Goal: Find specific page/section: Find specific page/section

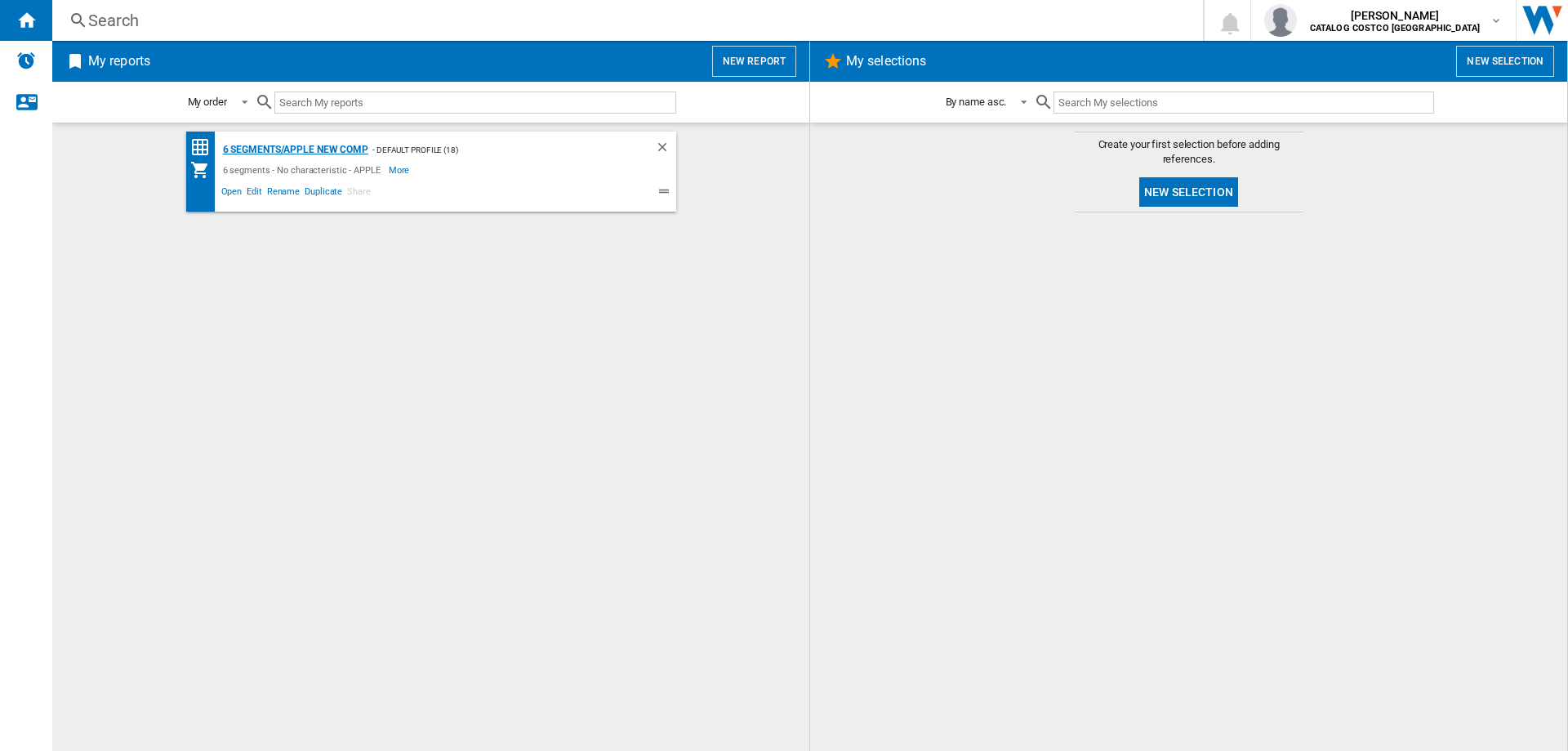
click at [346, 151] on div "6 segments/APPLE new comp" at bounding box center [293, 150] width 150 height 20
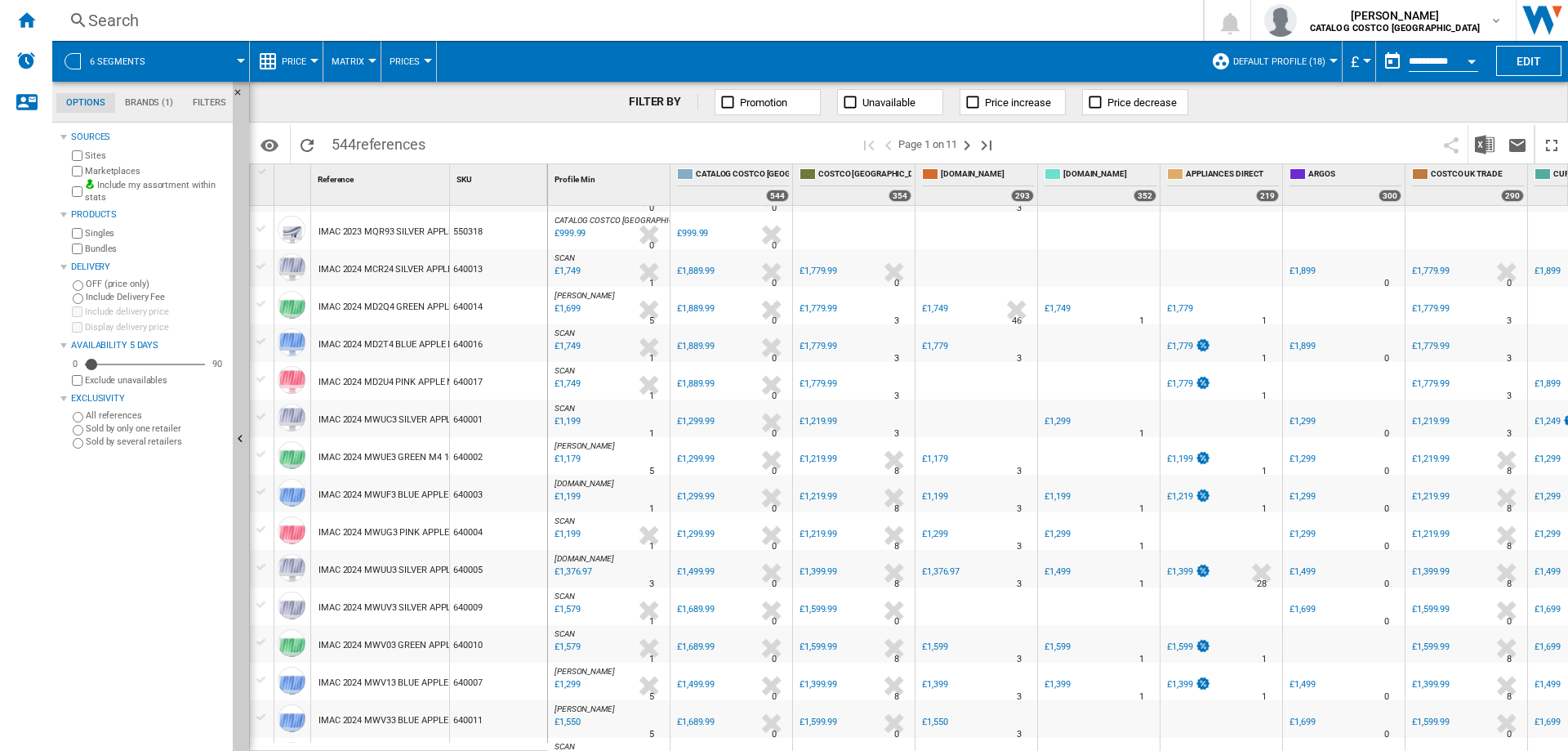
scroll to position [1307, 0]
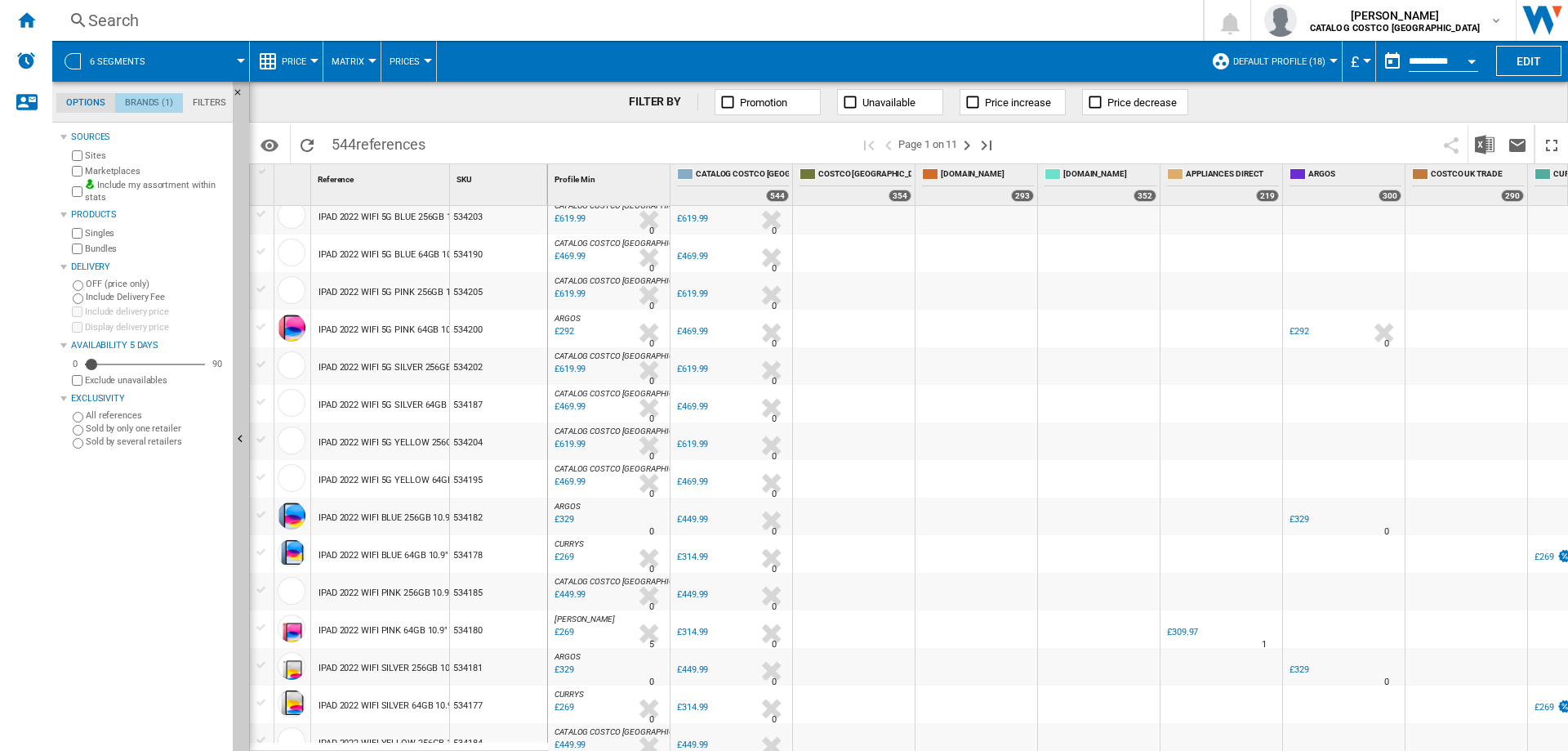
click at [143, 98] on md-tab-item "Brands (1)" at bounding box center [149, 103] width 68 height 19
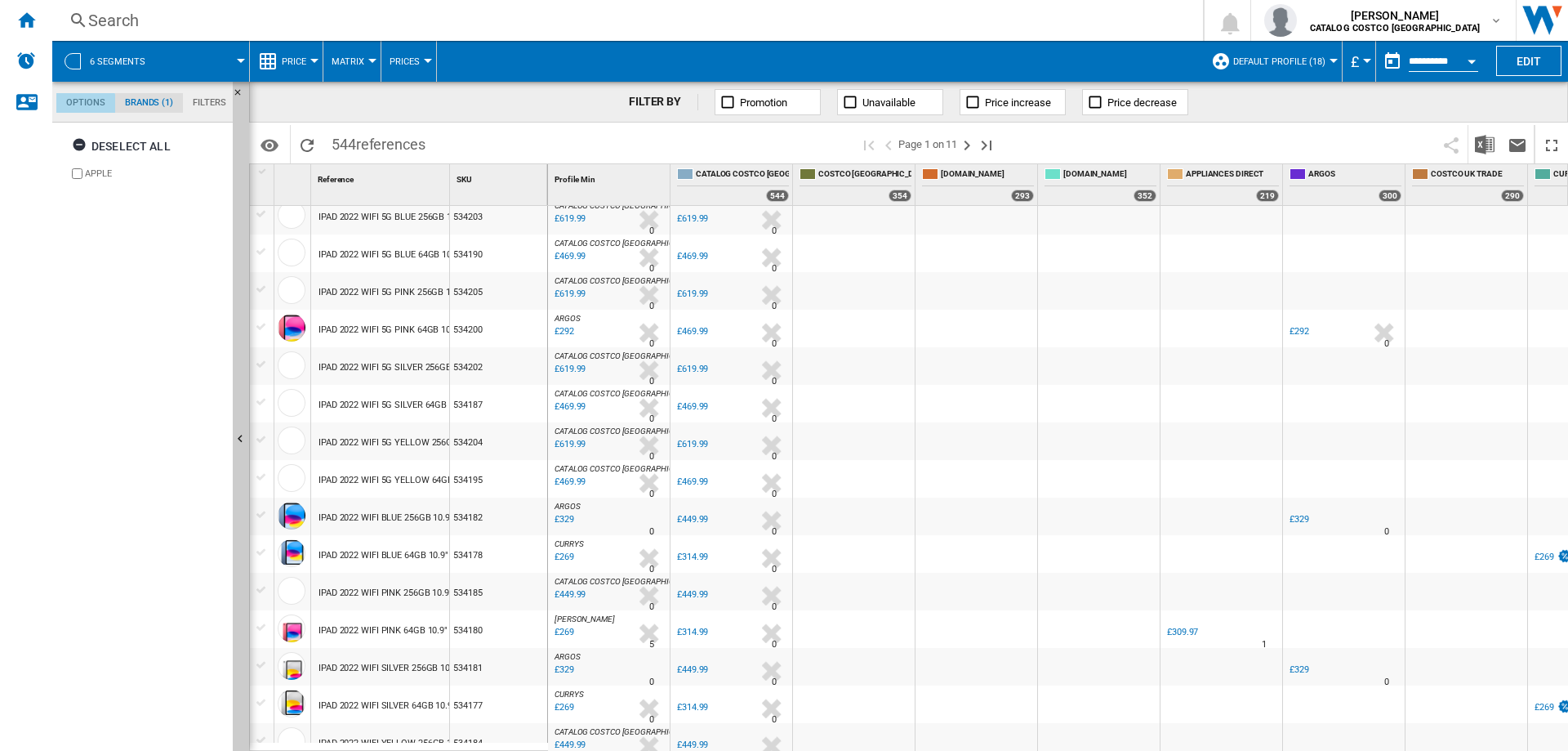
click at [84, 106] on md-tab-item "Options" at bounding box center [86, 103] width 59 height 19
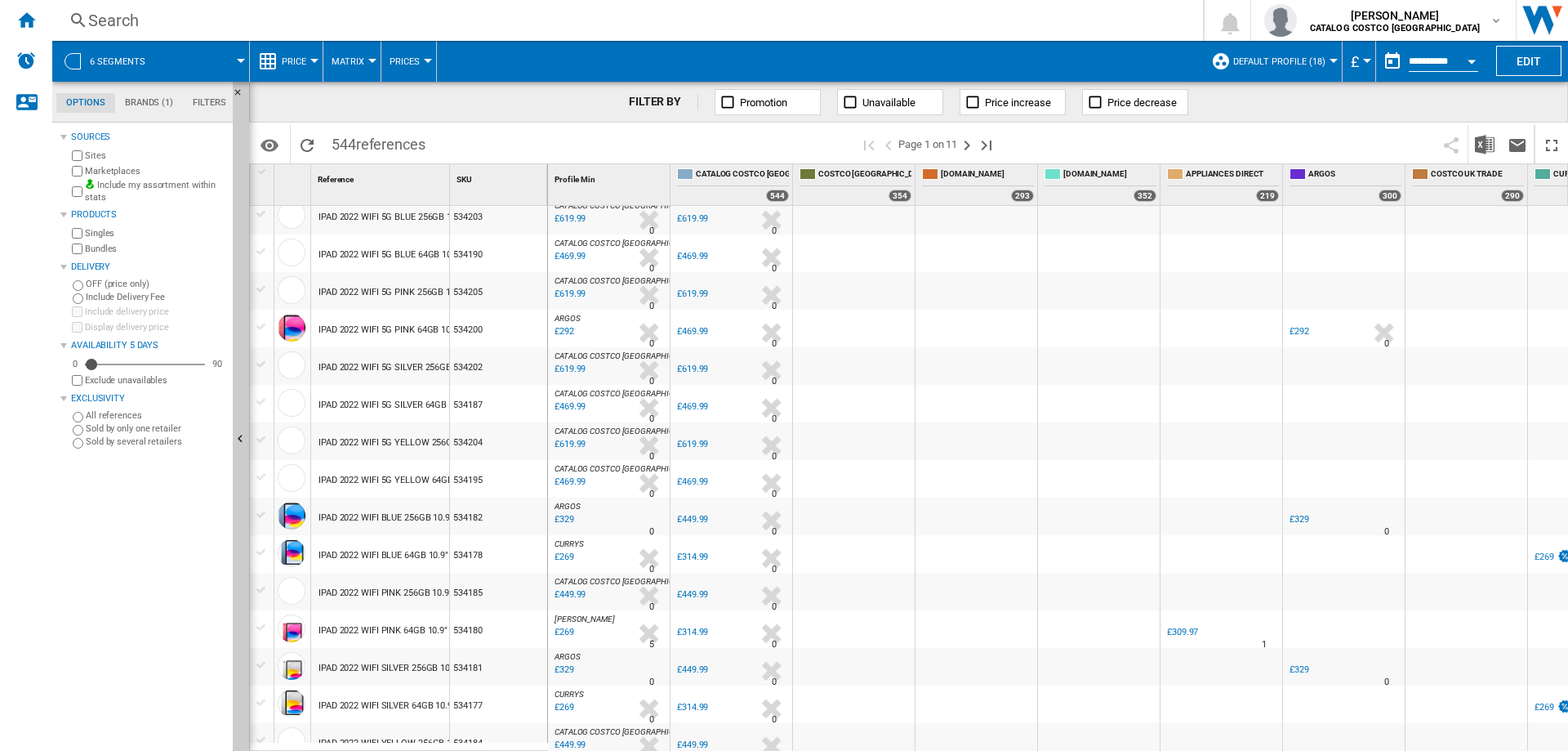
click at [1257, 66] on span "Default profile (18)" at bounding box center [1280, 61] width 92 height 11
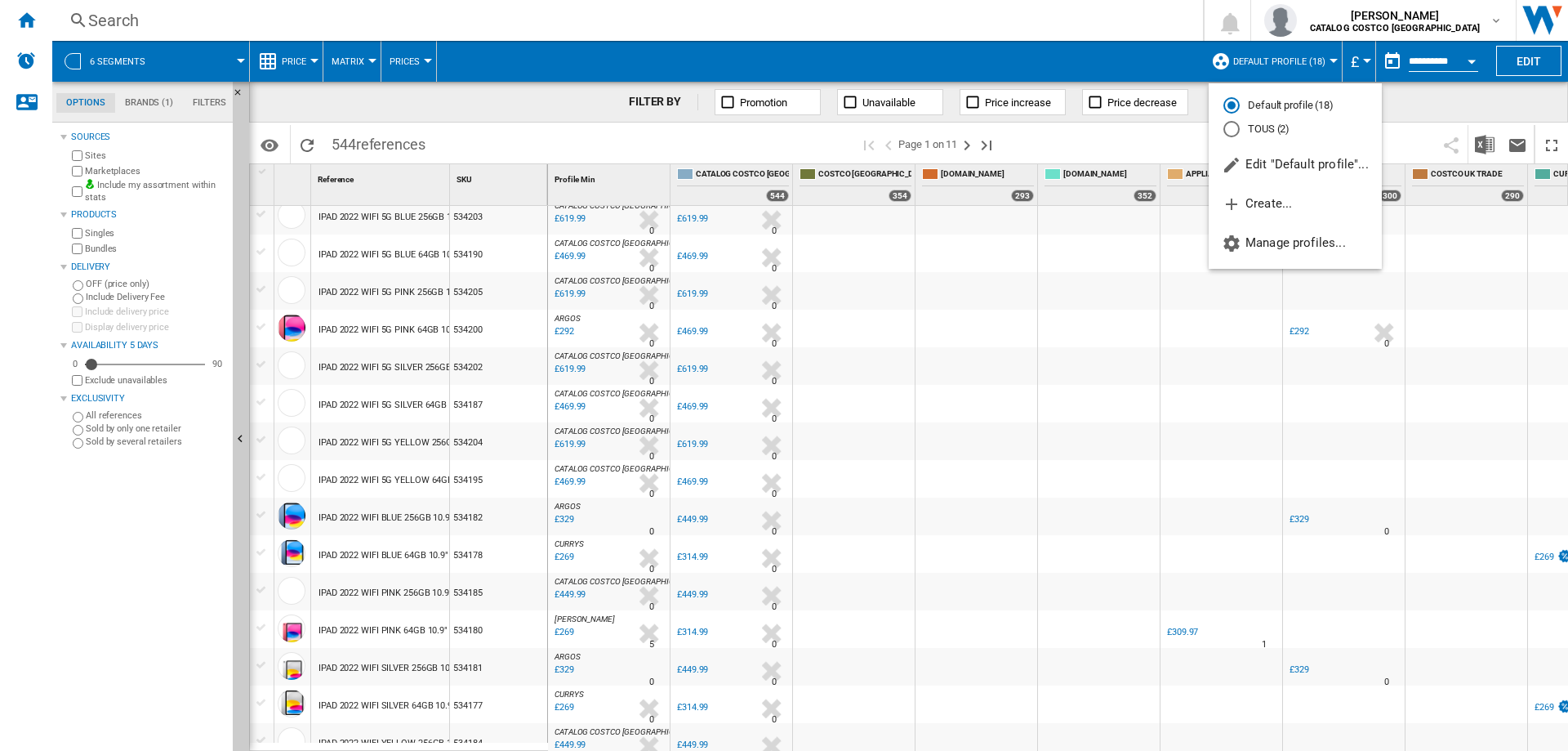
click at [932, 61] on md-backdrop at bounding box center [784, 375] width 1568 height 751
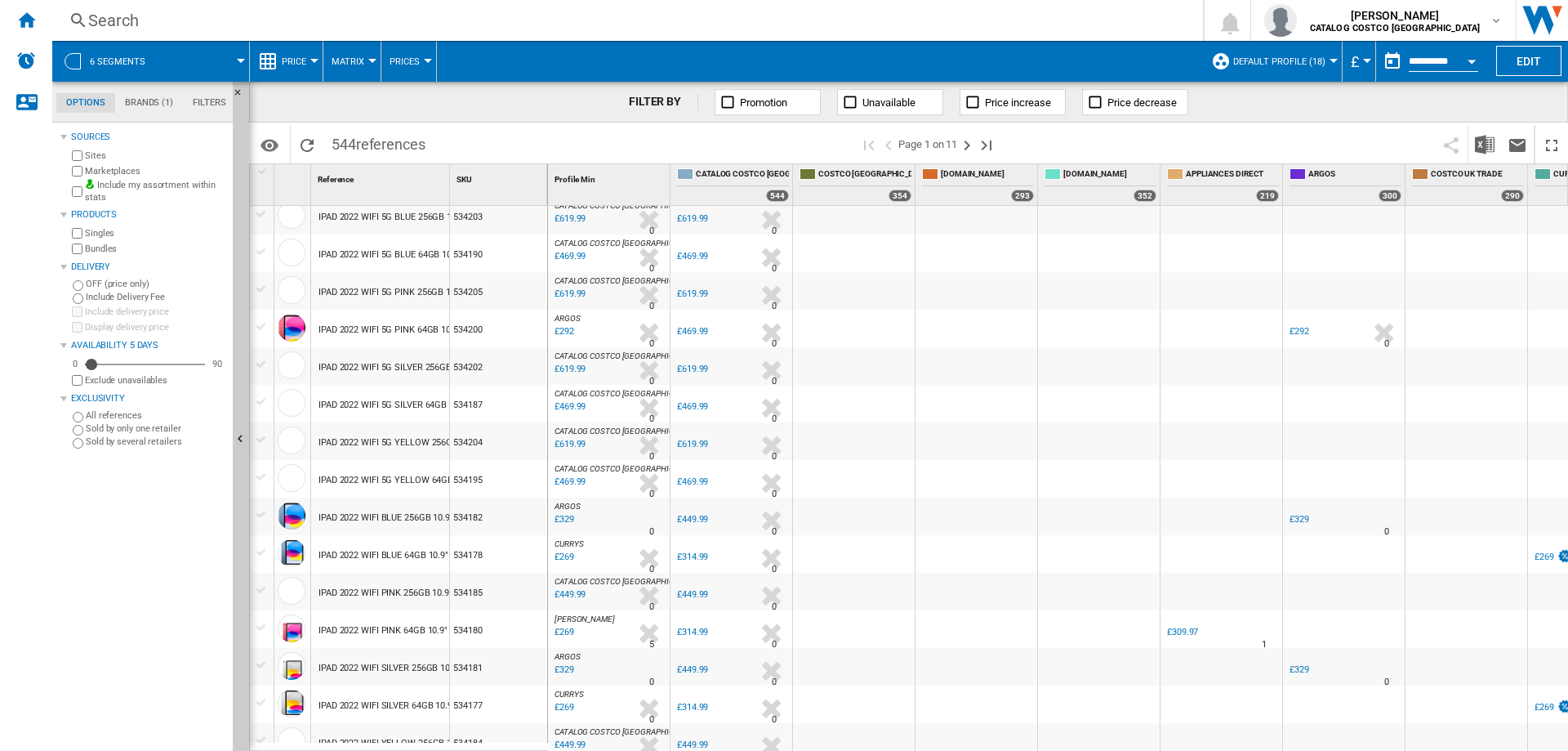
click at [159, 102] on md-tab-item "Brands (1)" at bounding box center [149, 103] width 68 height 19
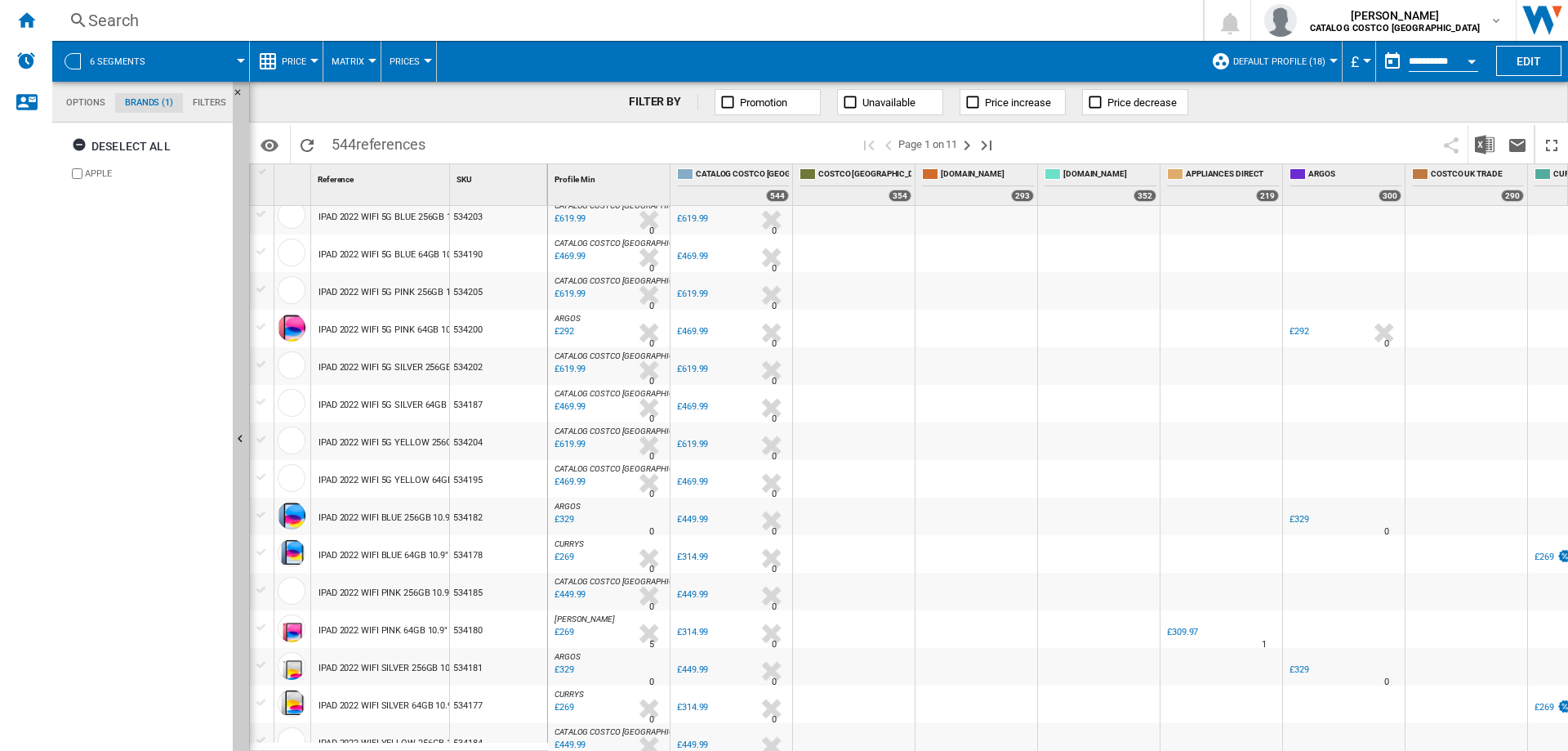
scroll to position [63, 0]
click at [111, 49] on button "6 segments" at bounding box center [125, 61] width 71 height 41
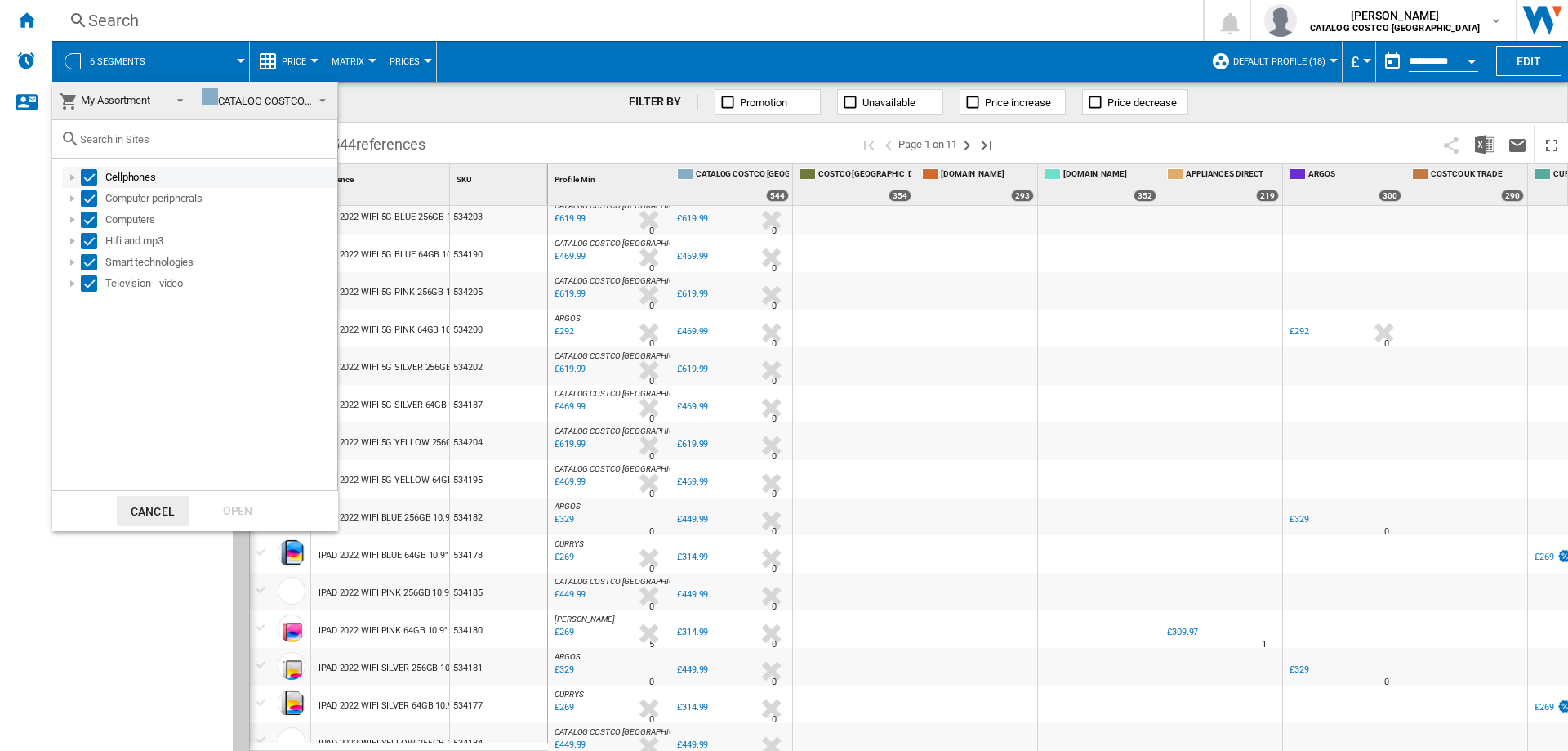
click at [69, 177] on div at bounding box center [72, 177] width 16 height 16
click at [161, 197] on div "Sim free mobiles" at bounding box center [230, 198] width 212 height 16
click at [71, 214] on div at bounding box center [72, 219] width 16 height 16
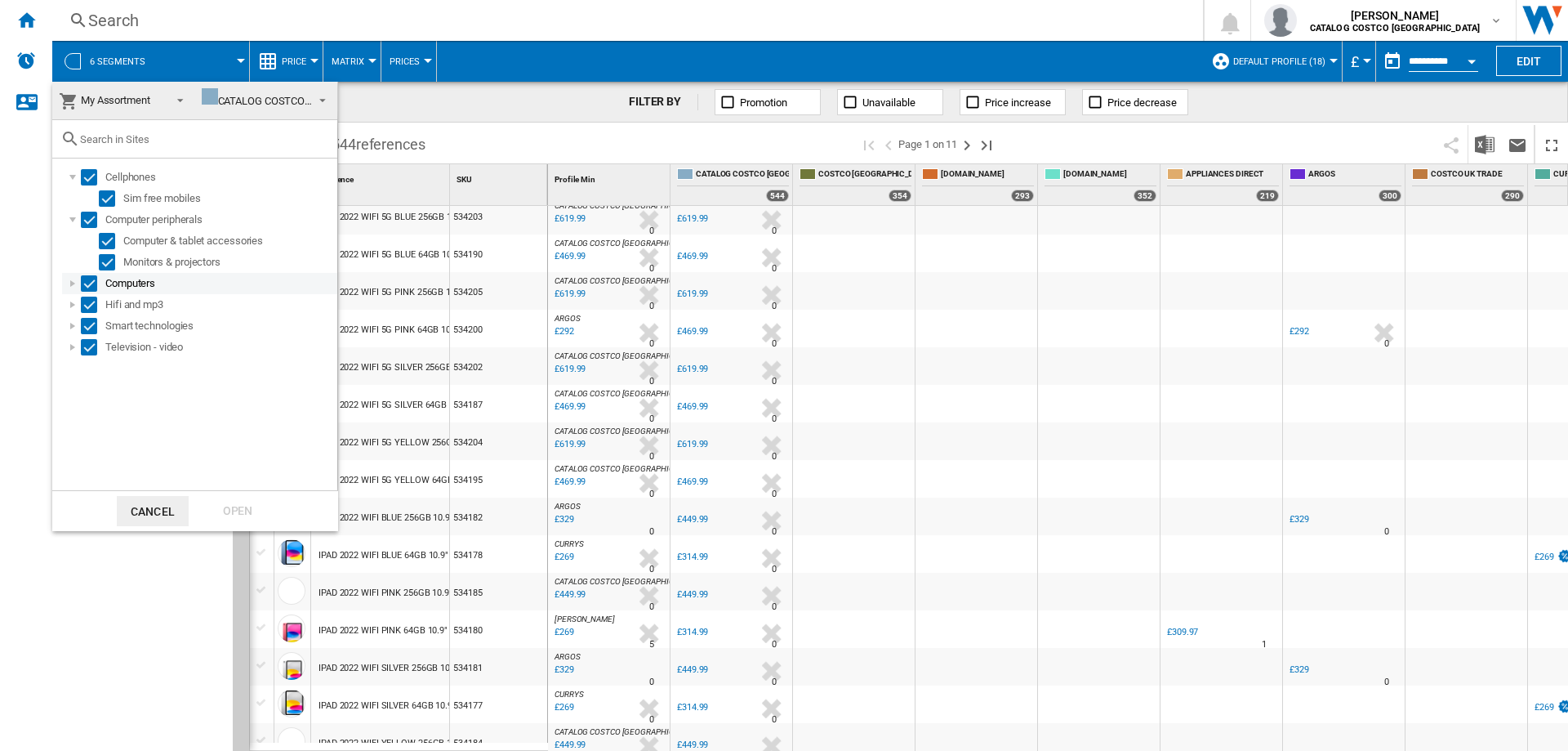
click at [74, 281] on div at bounding box center [72, 283] width 16 height 16
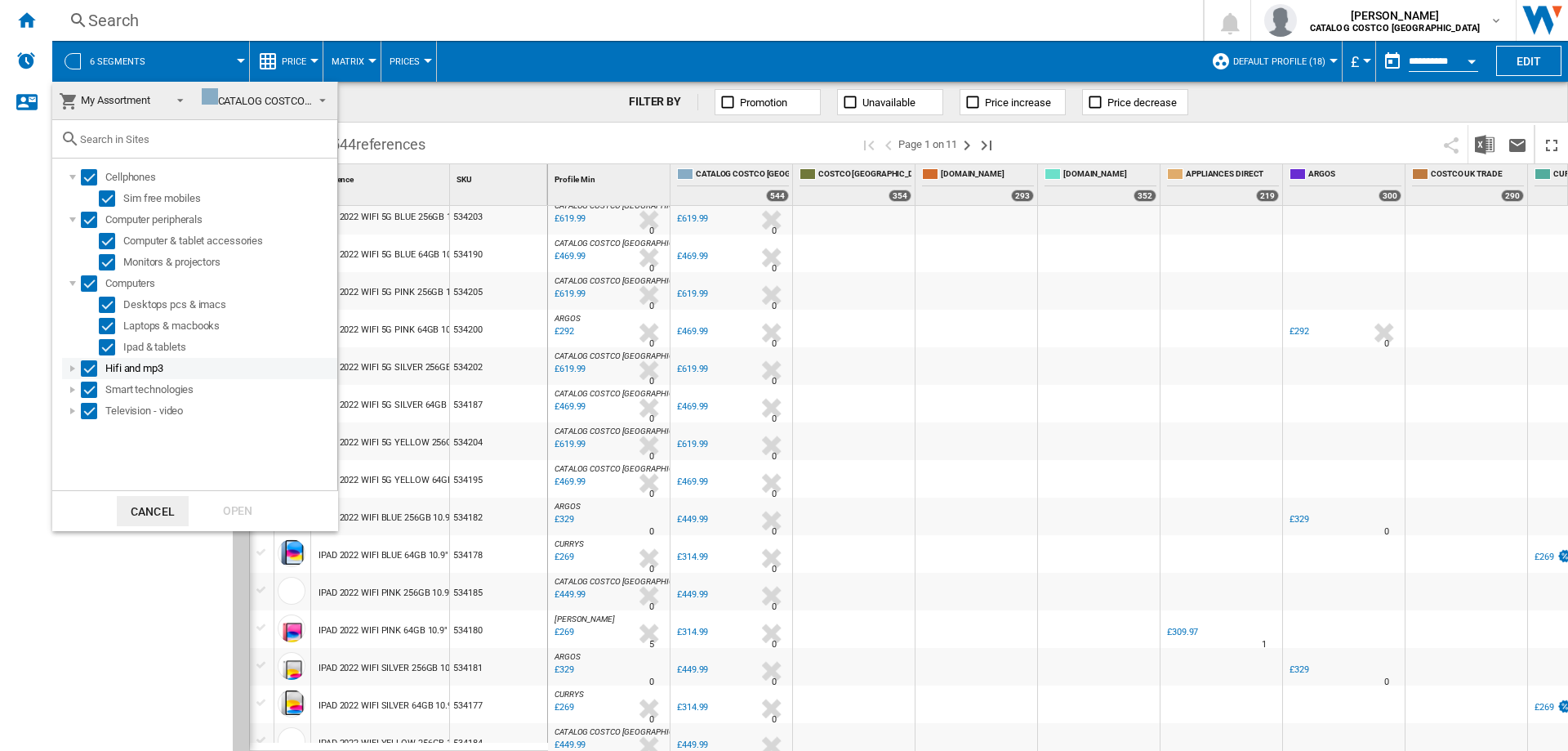
click at [71, 371] on div at bounding box center [72, 368] width 16 height 16
click at [76, 422] on ol "Cellphones Sim free mobiles Computer peripherals Computer & tablet accessories …" at bounding box center [198, 315] width 277 height 298
click at [71, 447] on div at bounding box center [72, 452] width 16 height 16
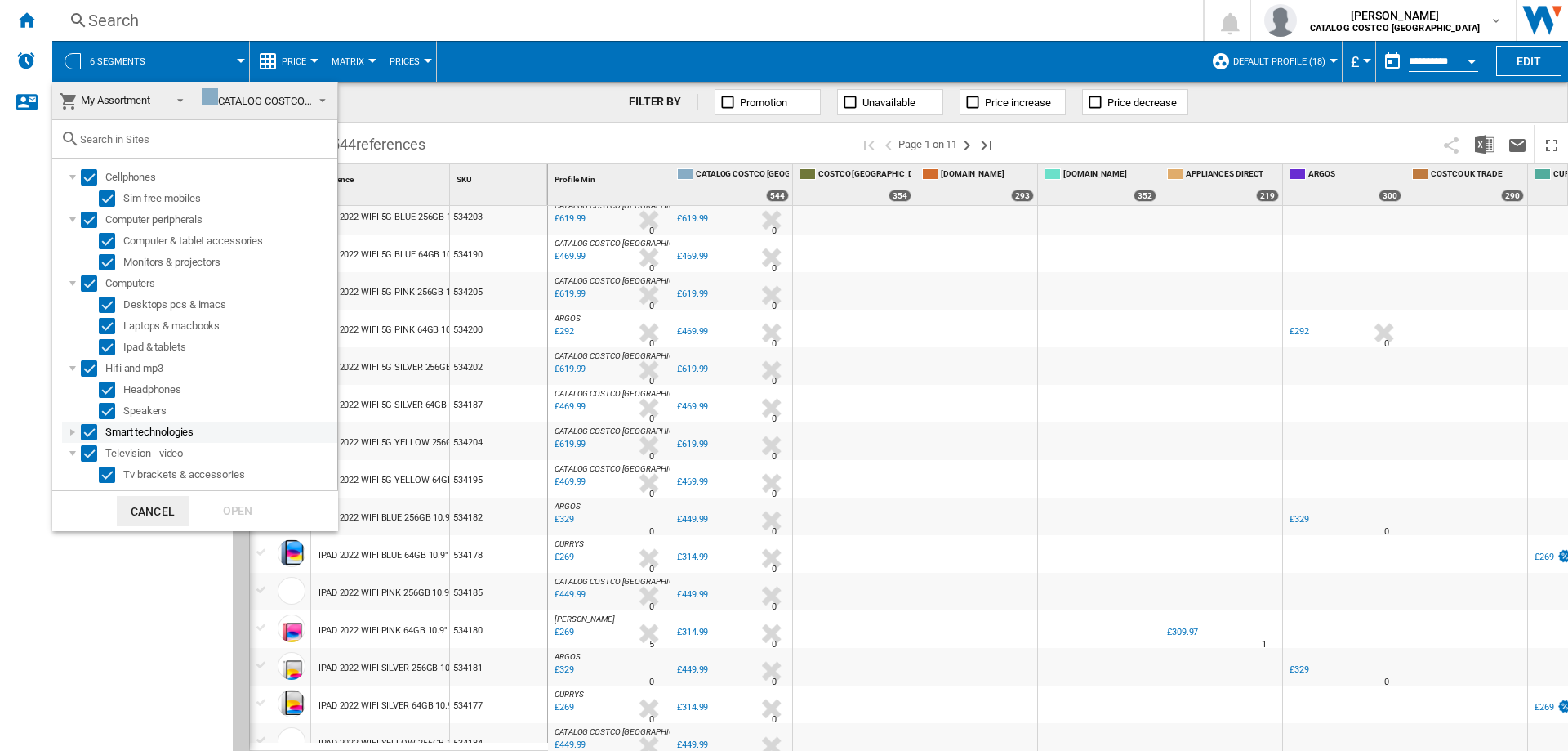
click at [71, 436] on div at bounding box center [72, 431] width 16 height 16
click at [291, 95] on div "CATALOG COSTCO [GEOGRAPHIC_DATA]" at bounding box center [304, 101] width 204 height 13
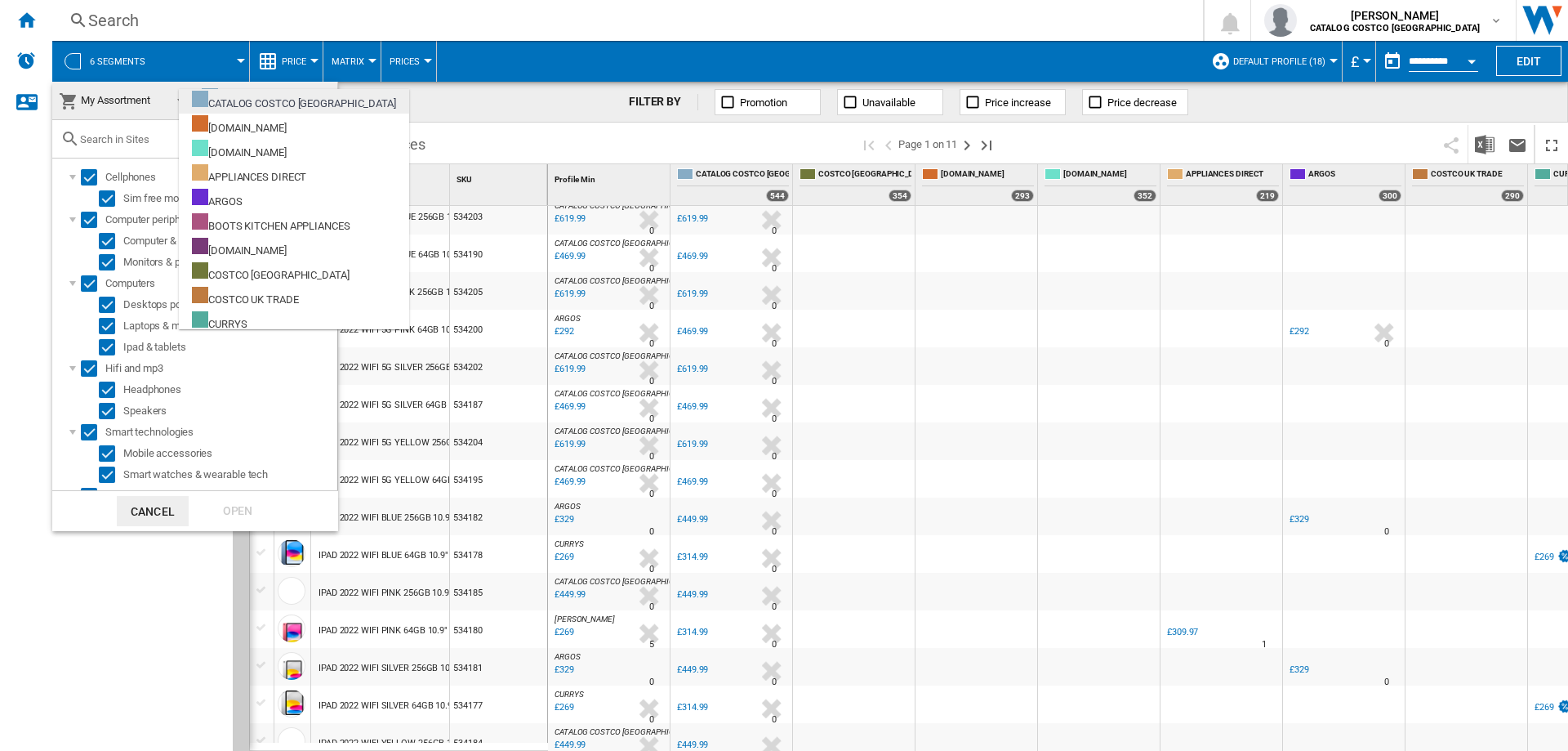
click at [240, 98] on div "CATALOG COSTCO [GEOGRAPHIC_DATA]" at bounding box center [293, 101] width 204 height 20
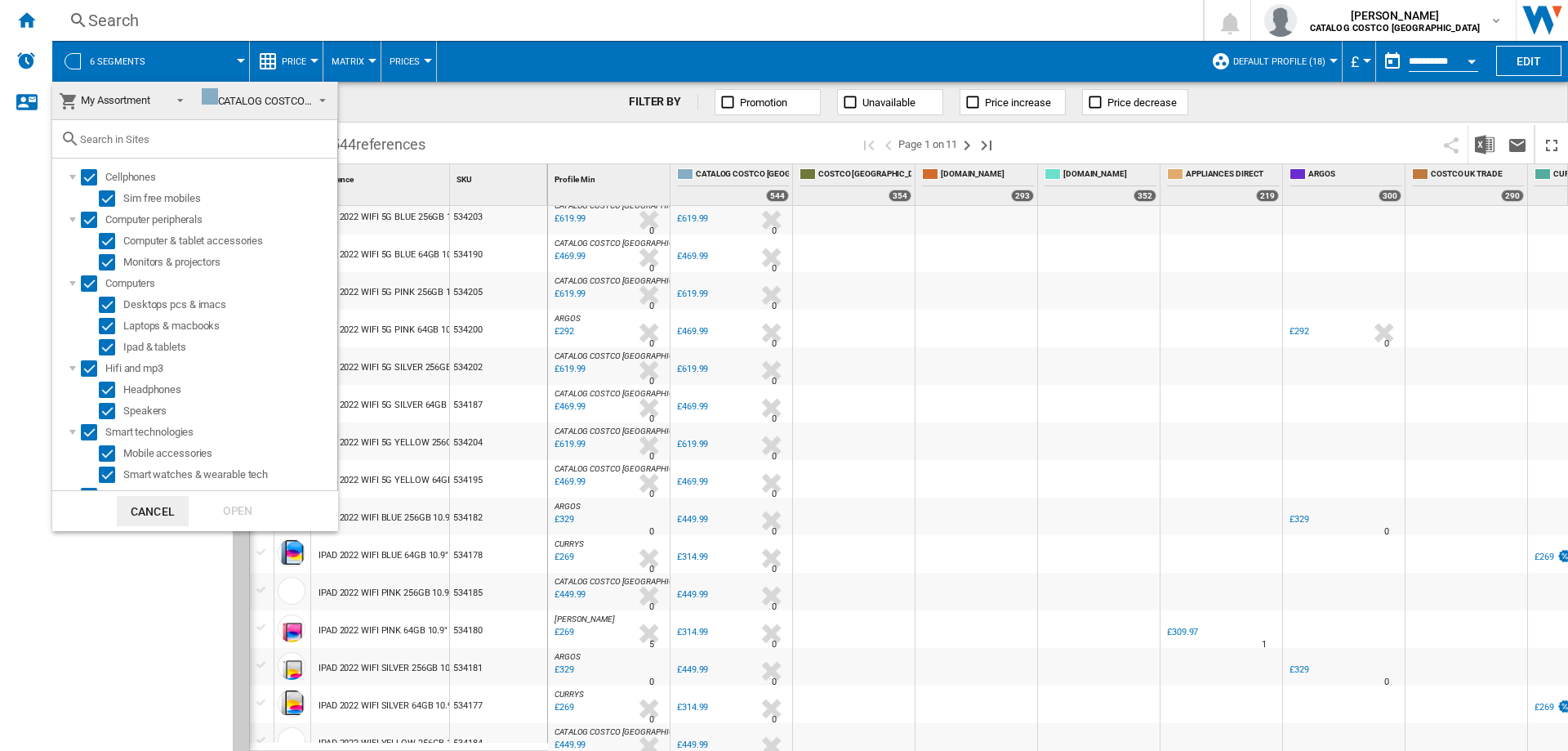
click at [124, 98] on span "My Assortment" at bounding box center [115, 100] width 70 height 13
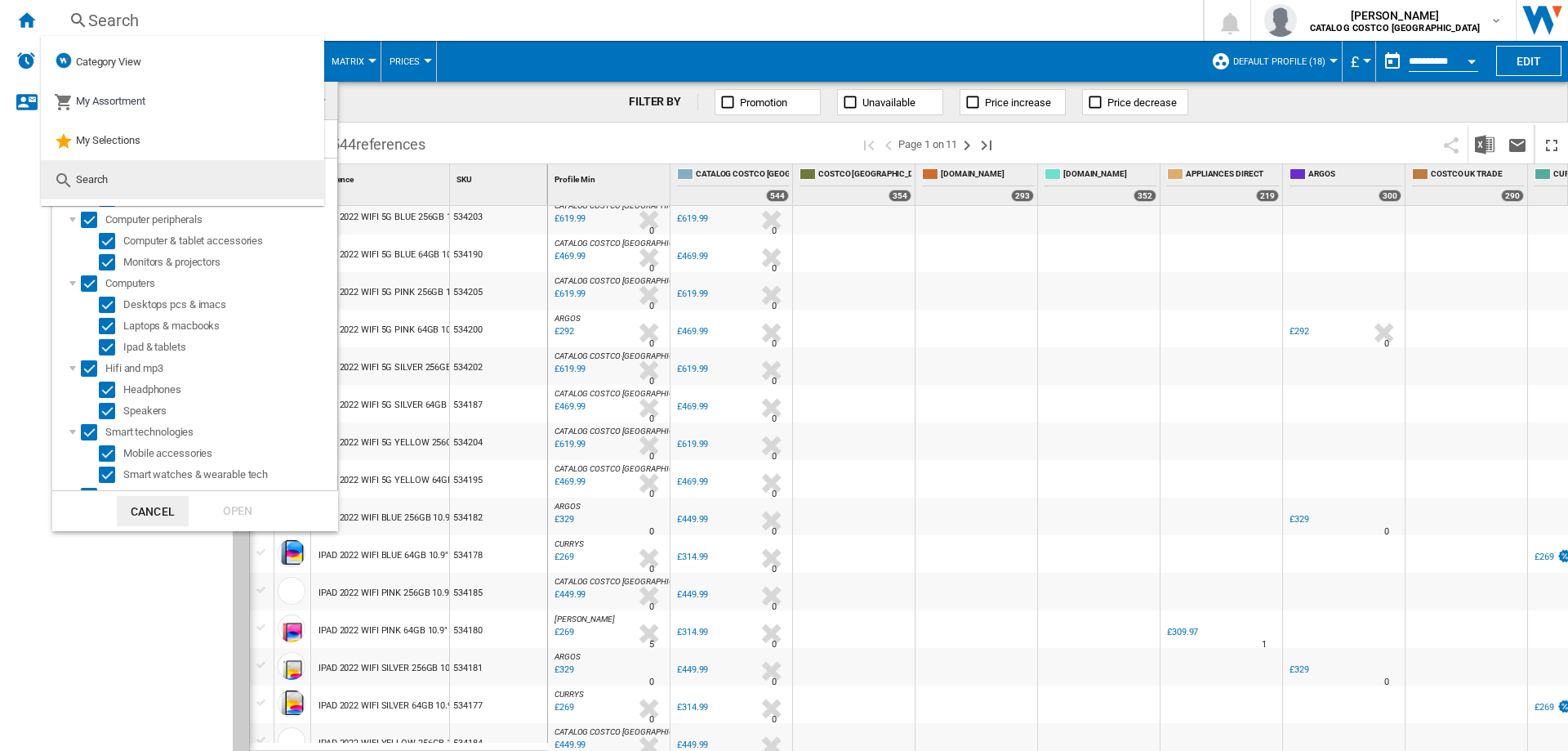
click at [110, 188] on md-option "Search" at bounding box center [182, 179] width 283 height 40
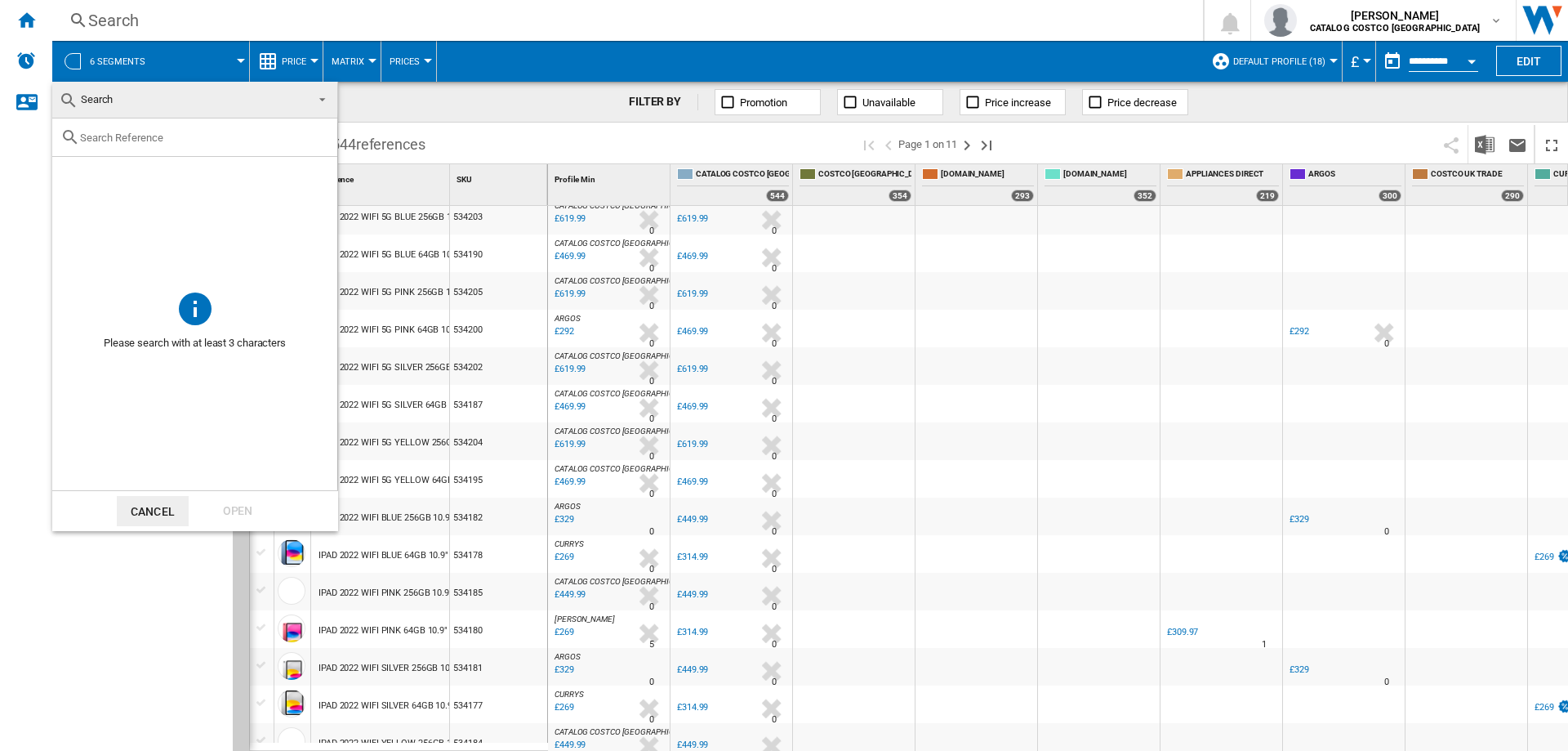
click at [160, 146] on div at bounding box center [194, 138] width 285 height 39
click at [159, 139] on input "text" at bounding box center [204, 137] width 249 height 13
type input "BEATS"
click at [318, 135] on ng-md-icon "Clear search" at bounding box center [319, 137] width 19 height 19
click at [314, 94] on span at bounding box center [317, 98] width 19 height 23
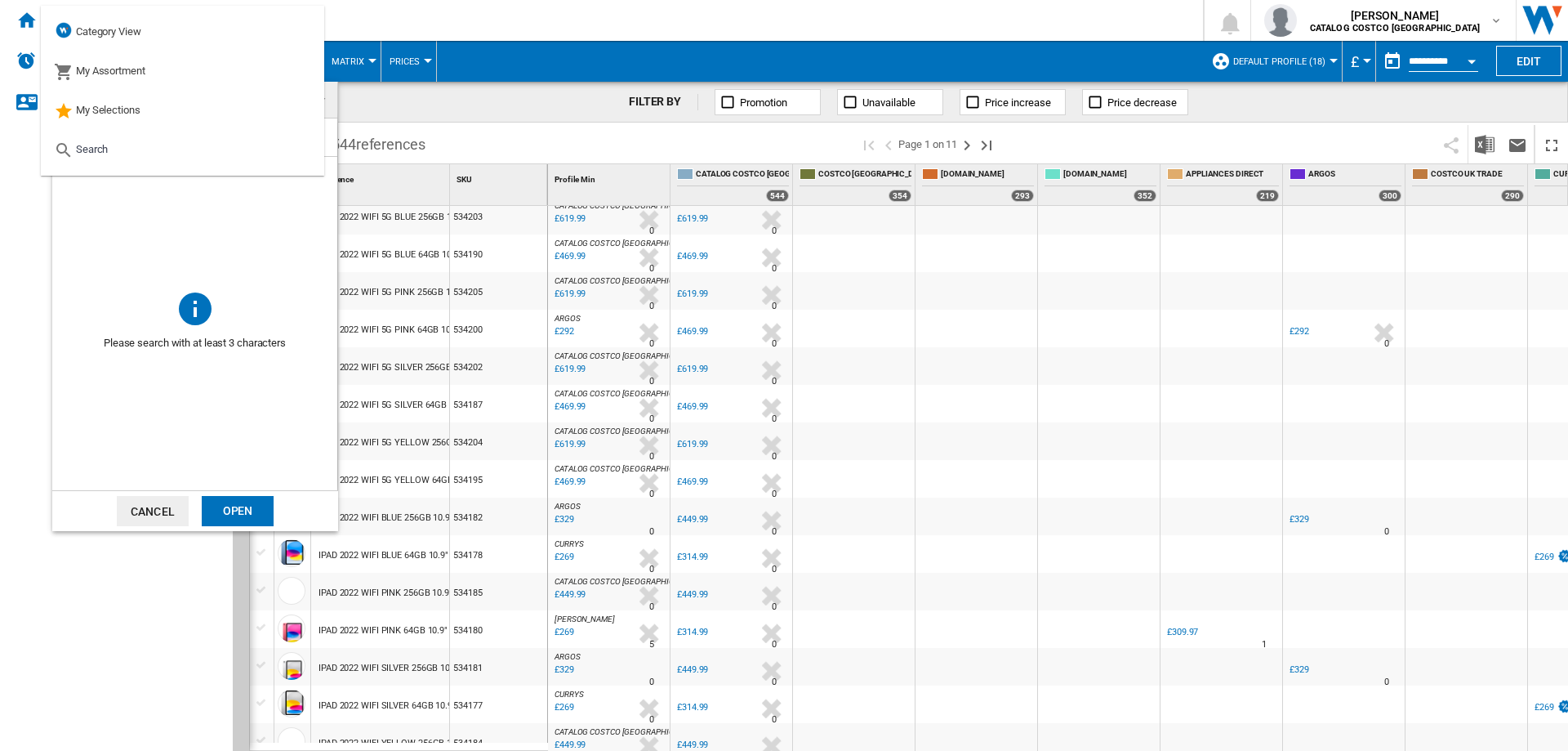
click at [422, 103] on md-backdrop at bounding box center [784, 375] width 1568 height 751
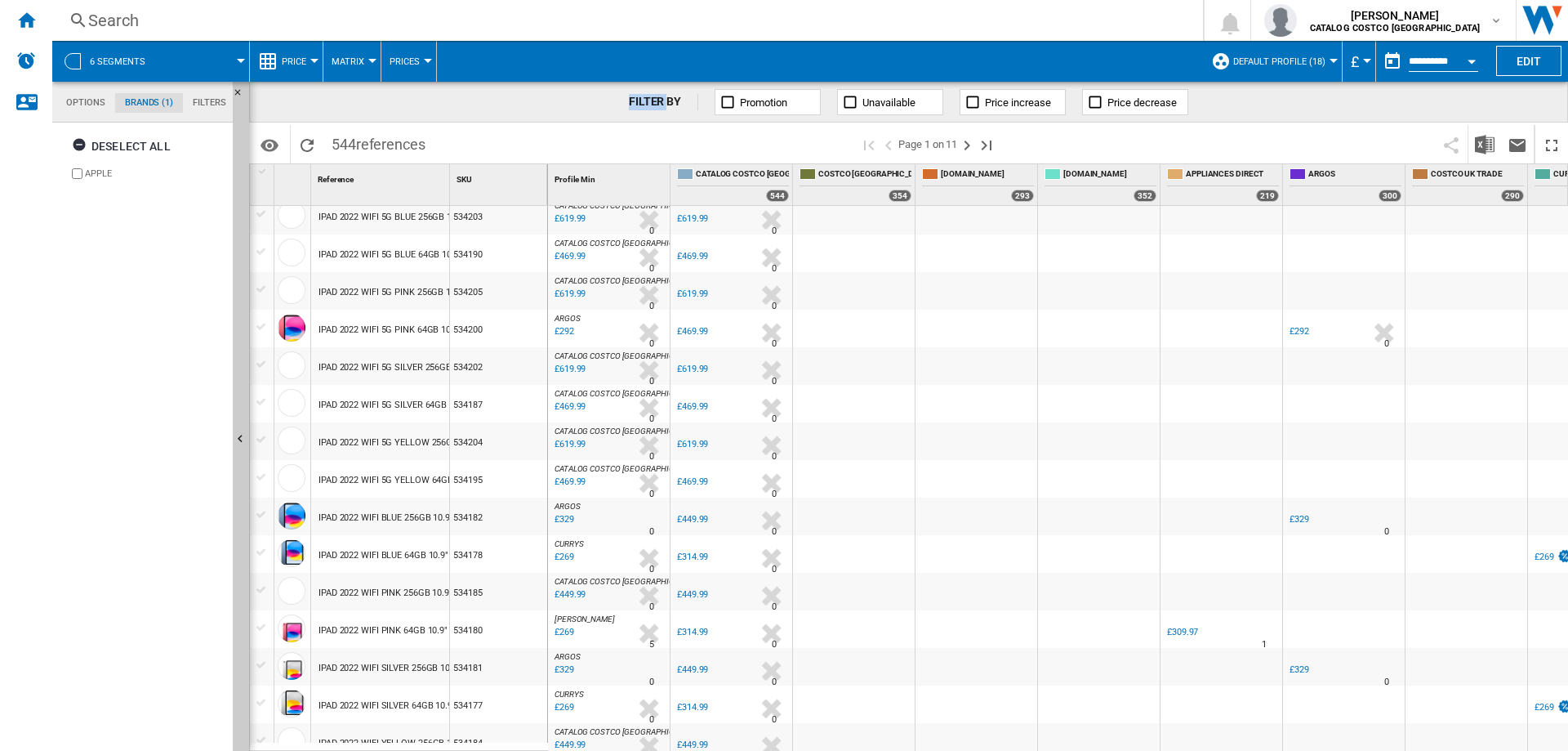
click at [422, 103] on div "FILTER BY Promotion Unavailable Price increase Price decrease" at bounding box center [908, 102] width 1319 height 41
click at [738, 141] on span at bounding box center [647, 145] width 426 height 39
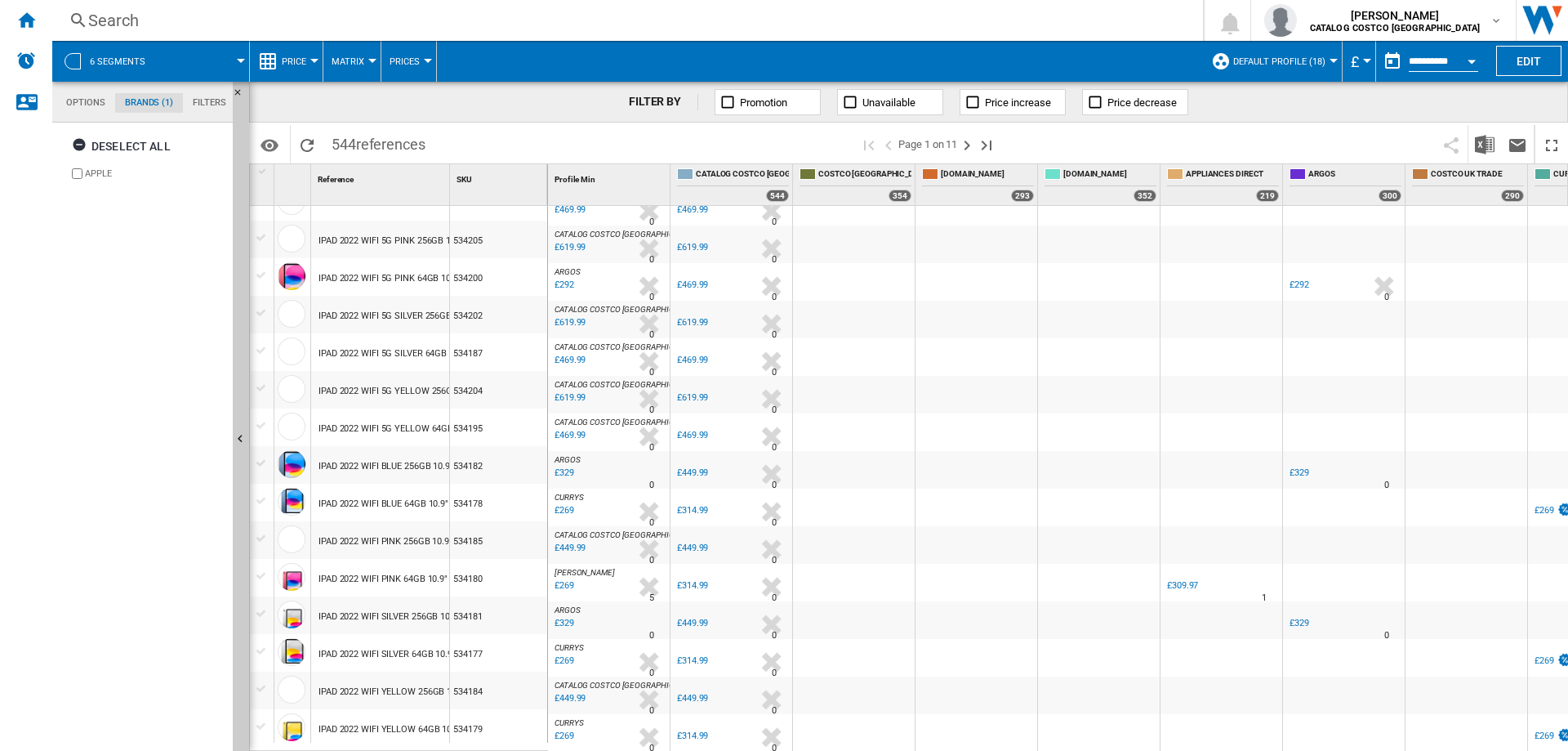
scroll to position [1362, 0]
click at [236, 86] on button "Hide" at bounding box center [242, 96] width 19 height 29
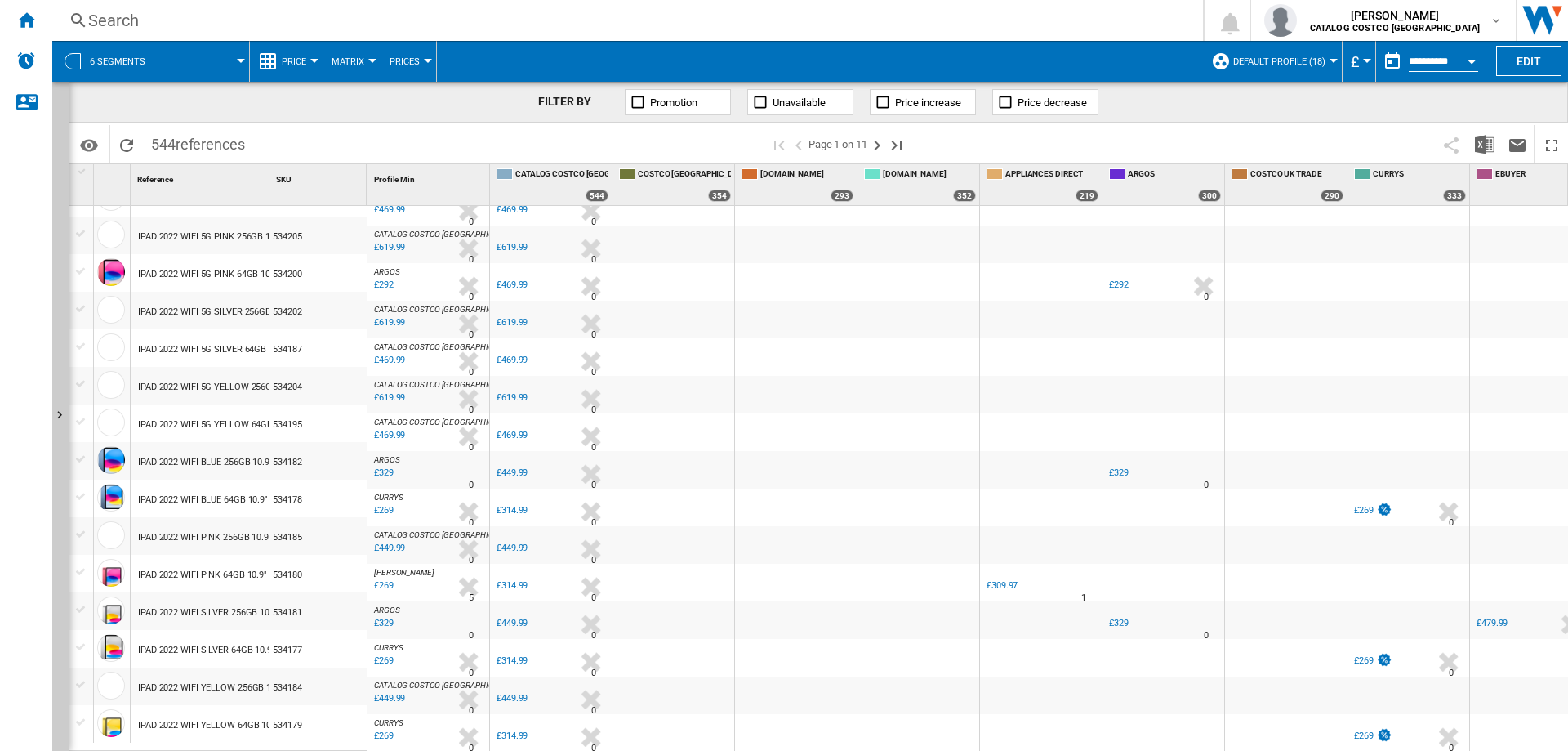
scroll to position [872, 0]
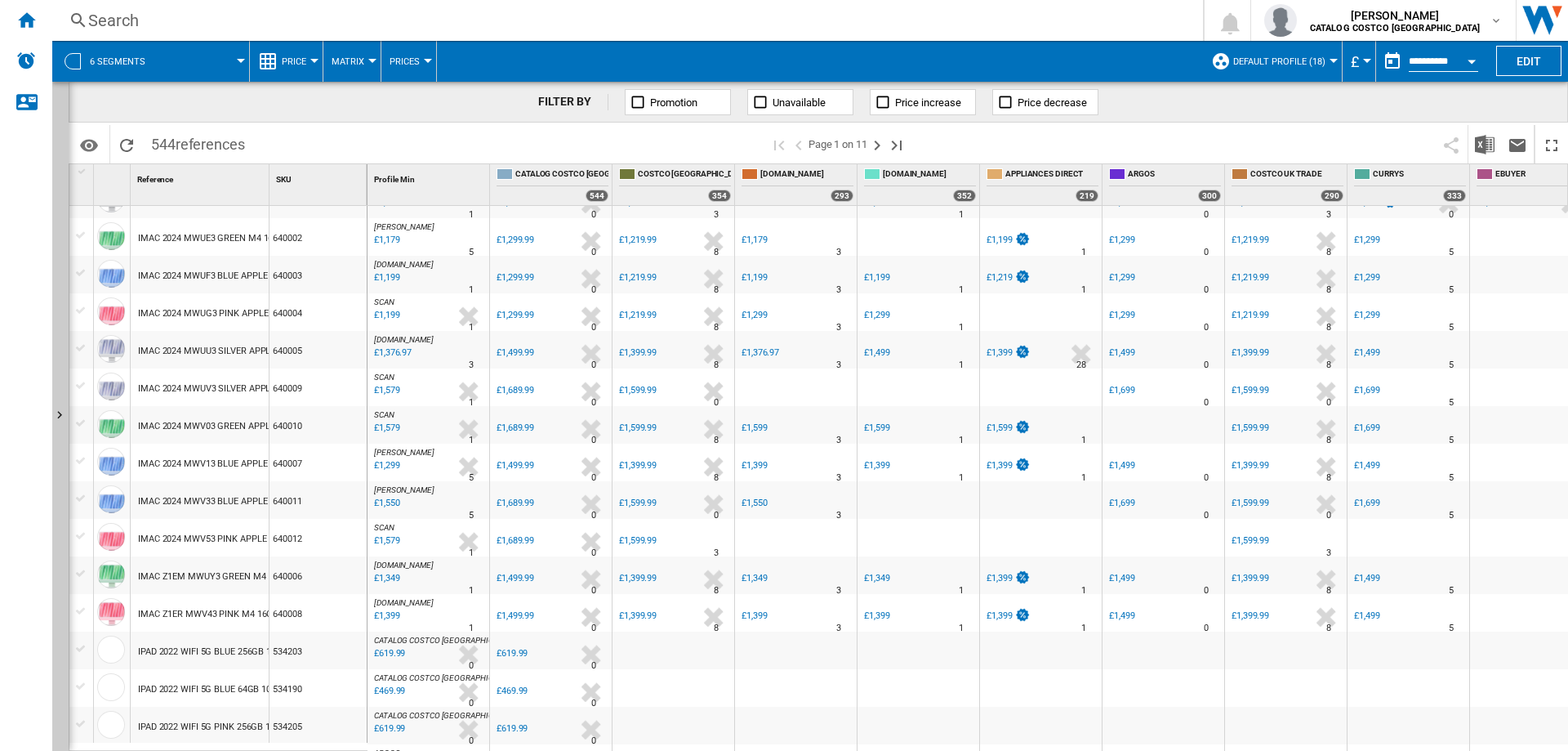
click at [358, 61] on span "Matrix" at bounding box center [347, 61] width 33 height 11
click at [404, 56] on md-backdrop at bounding box center [784, 375] width 1568 height 751
click at [404, 56] on span "Prices" at bounding box center [404, 61] width 30 height 11
